Goal: Information Seeking & Learning: Learn about a topic

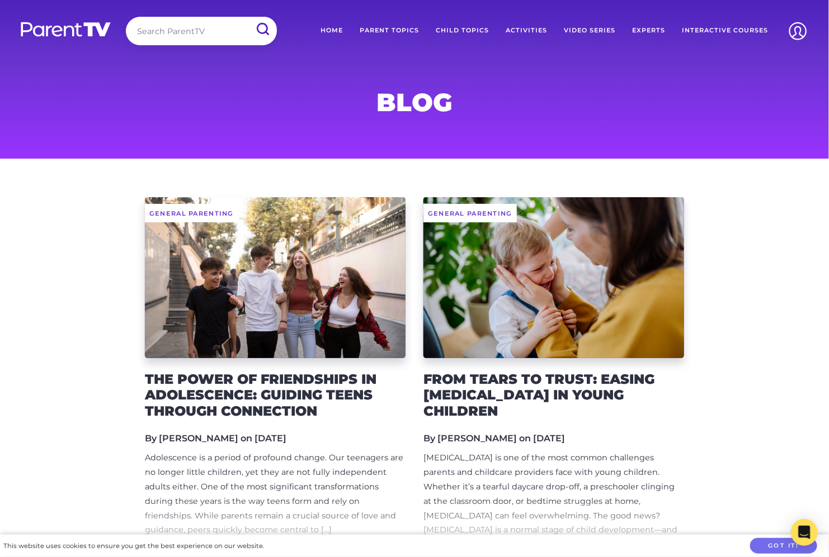
click at [213, 31] on input "search" at bounding box center [201, 31] width 151 height 29
type input "dads"
click at [248, 17] on input "submit" at bounding box center [262, 29] width 29 height 25
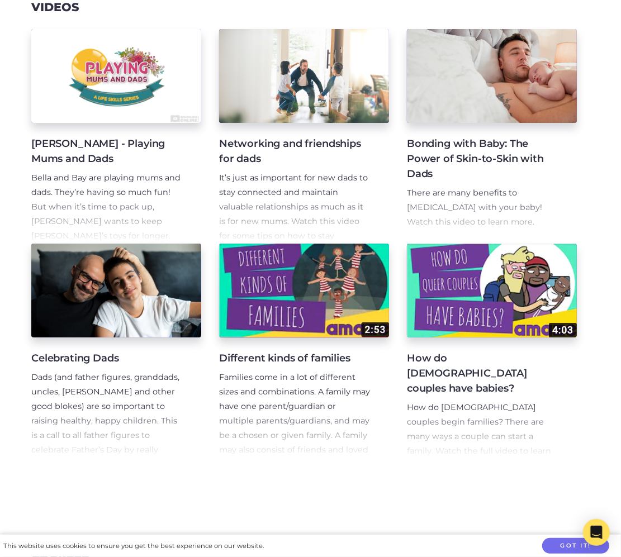
scroll to position [332, 0]
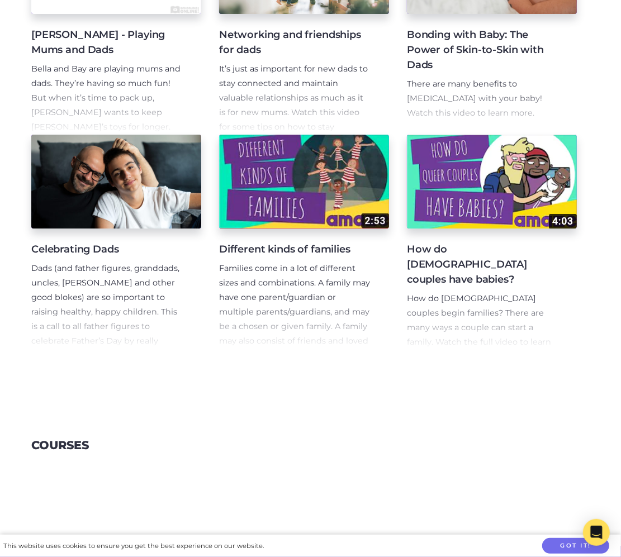
click at [46, 448] on h3 "Courses" at bounding box center [60, 446] width 58 height 14
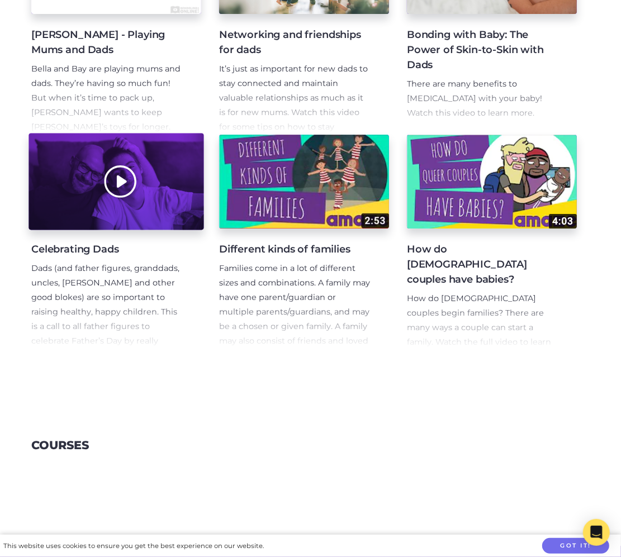
click at [106, 224] on div at bounding box center [116, 182] width 175 height 97
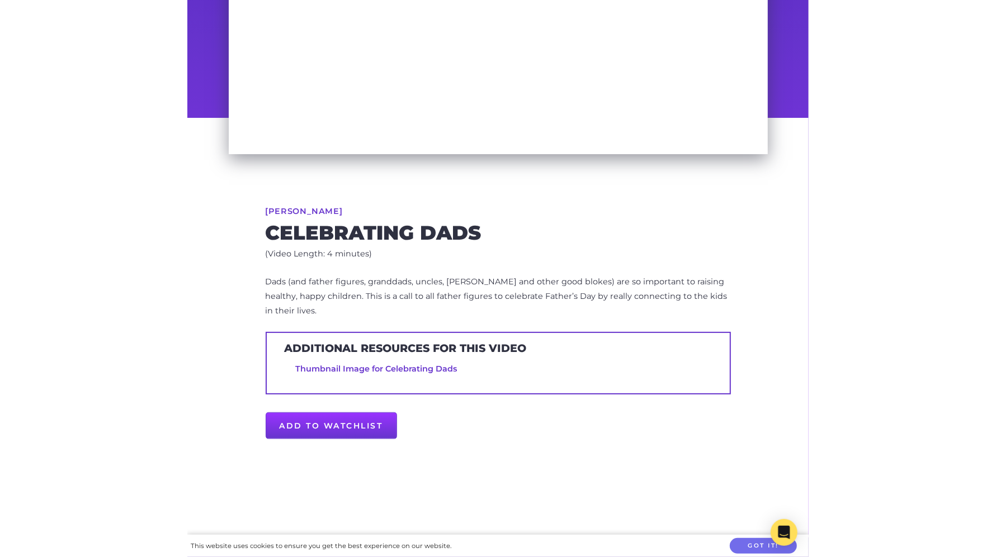
scroll to position [6, 0]
